Goal: Transaction & Acquisition: Purchase product/service

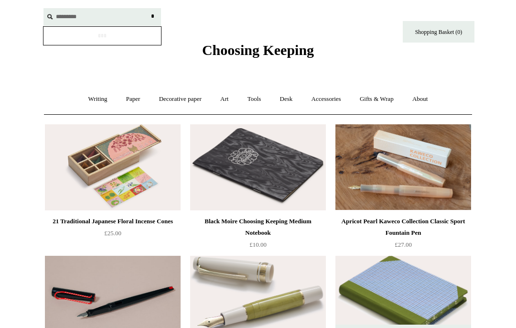
type input "*********"
click at [152, 16] on input "*" at bounding box center [153, 16] width 10 height 17
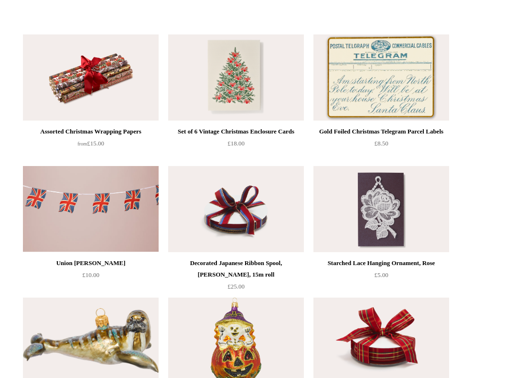
scroll to position [189, 0]
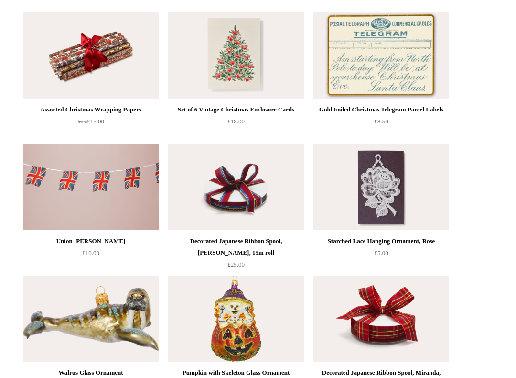
click at [221, 76] on img at bounding box center [236, 55] width 136 height 86
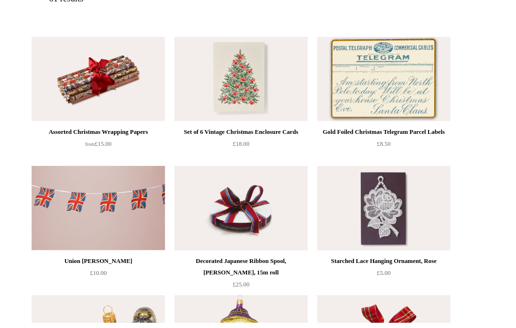
scroll to position [174, 0]
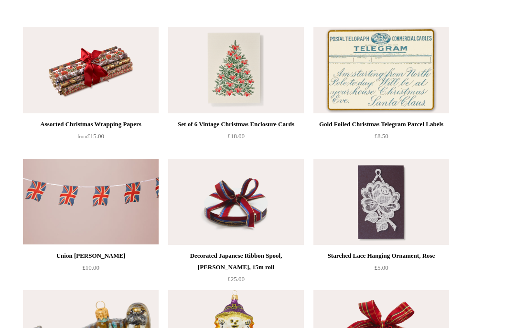
click at [359, 85] on img at bounding box center [382, 70] width 136 height 86
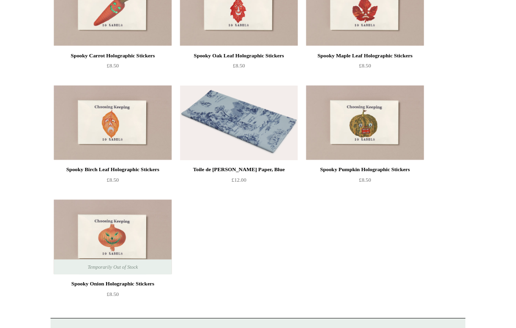
scroll to position [2604, 0]
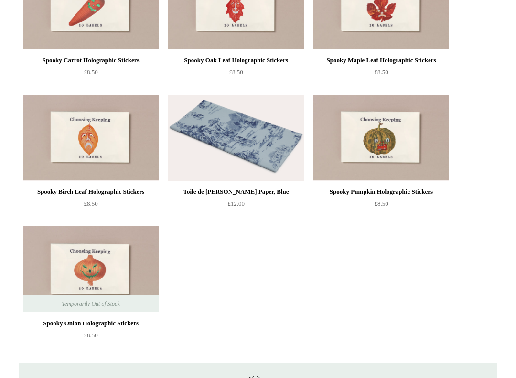
click at [65, 271] on img at bounding box center [91, 269] width 136 height 86
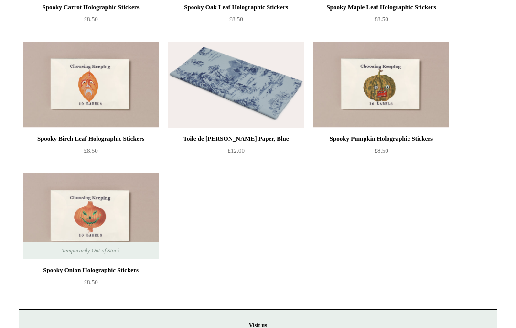
scroll to position [2655, 0]
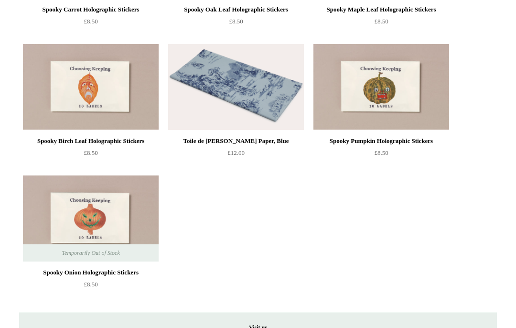
click at [370, 98] on img at bounding box center [382, 87] width 136 height 86
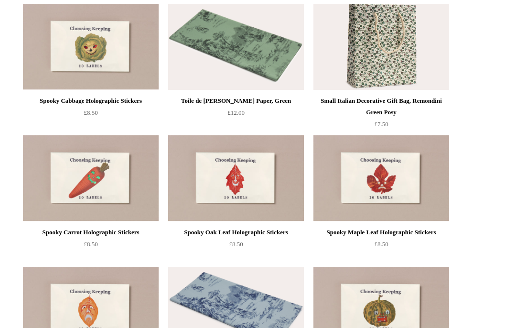
scroll to position [2424, 0]
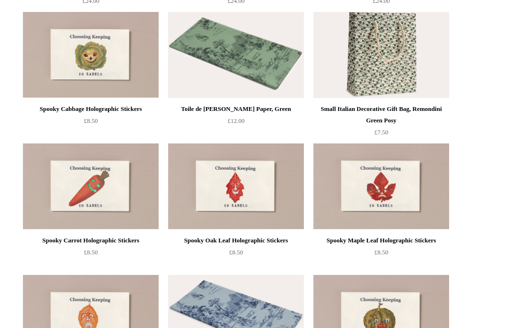
click at [72, 53] on img at bounding box center [91, 55] width 136 height 86
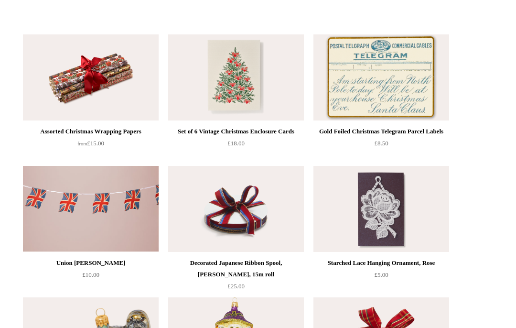
scroll to position [166, 0]
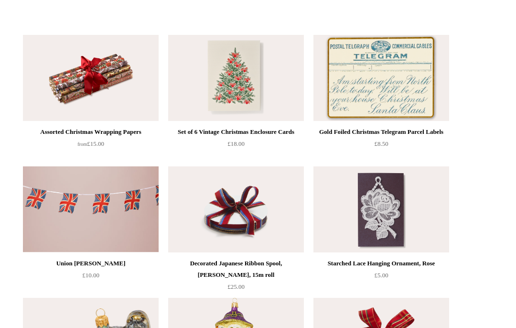
click at [390, 91] on img at bounding box center [382, 78] width 136 height 86
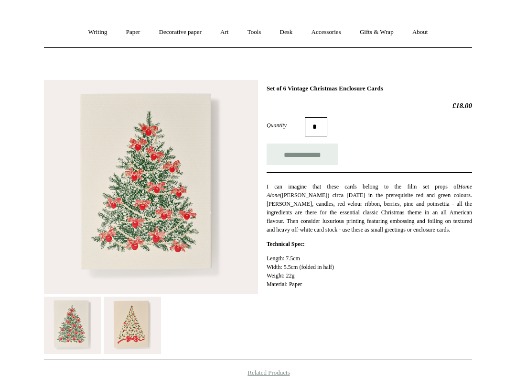
scroll to position [68, 0]
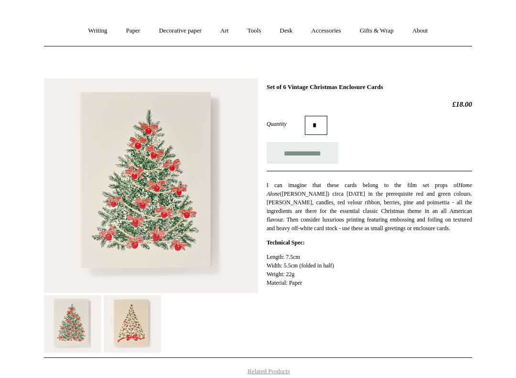
click at [117, 327] on img at bounding box center [132, 323] width 57 height 57
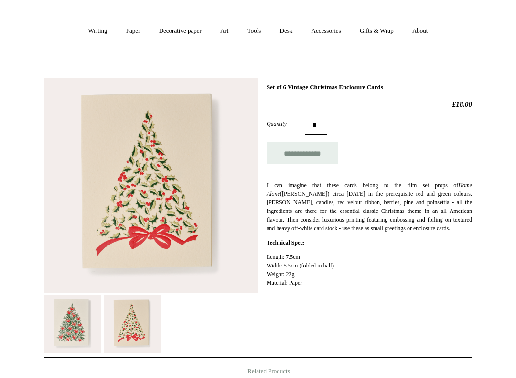
click at [60, 327] on img at bounding box center [72, 323] width 57 height 57
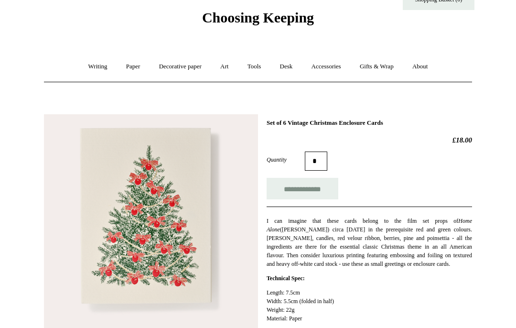
scroll to position [0, 0]
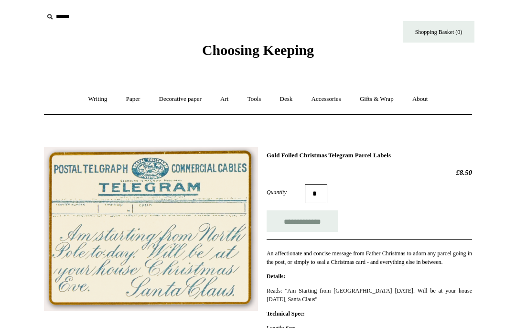
click at [308, 223] on input "**********" at bounding box center [303, 221] width 72 height 22
type input "**********"
